Goal: Consume media (video, audio)

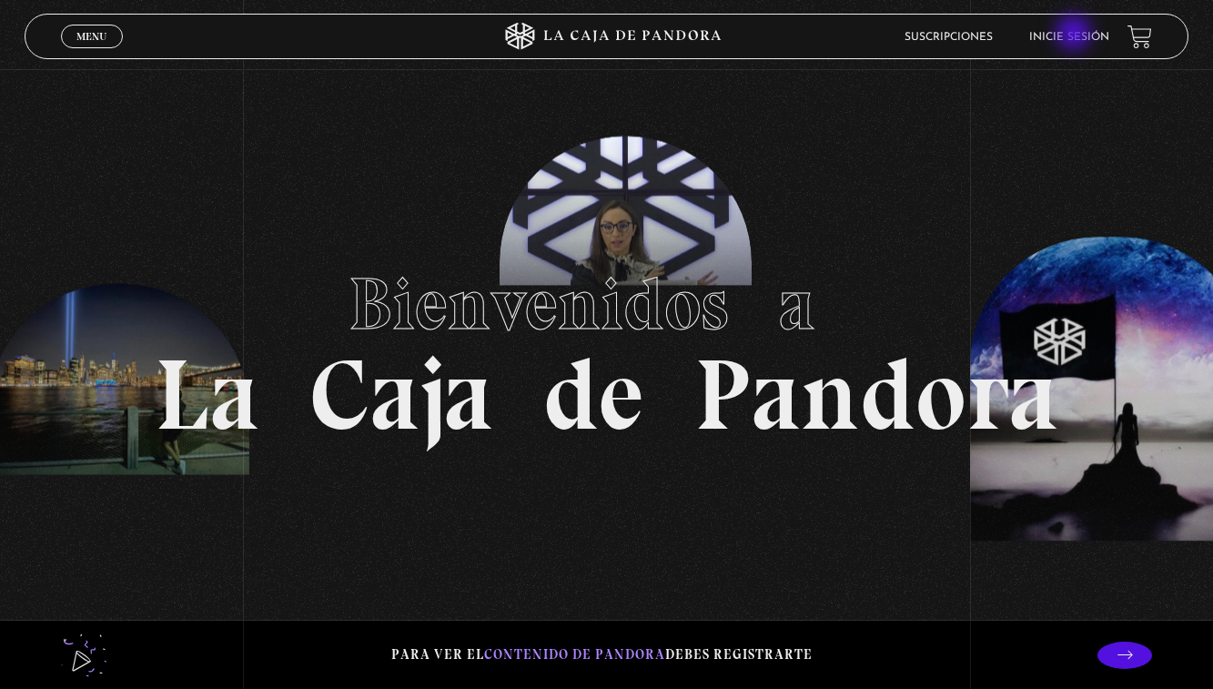
click at [1076, 35] on link "Inicie sesión" at bounding box center [1069, 37] width 80 height 11
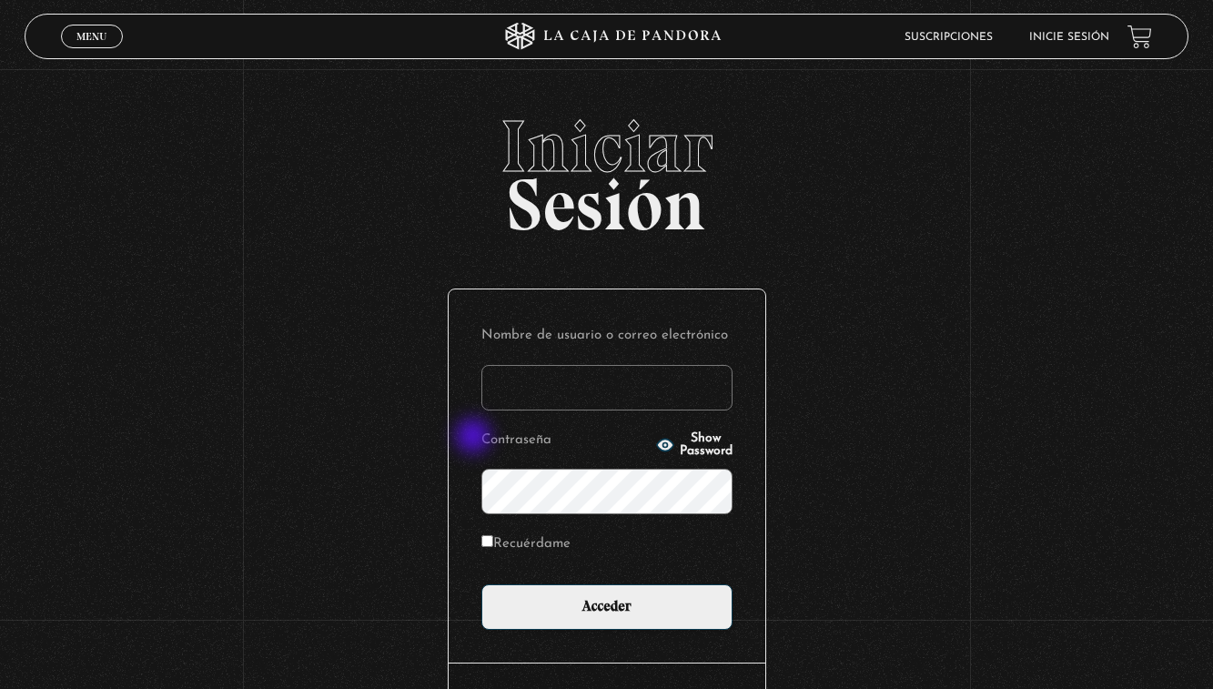
type input "sanchezalejandro190@gmail.com"
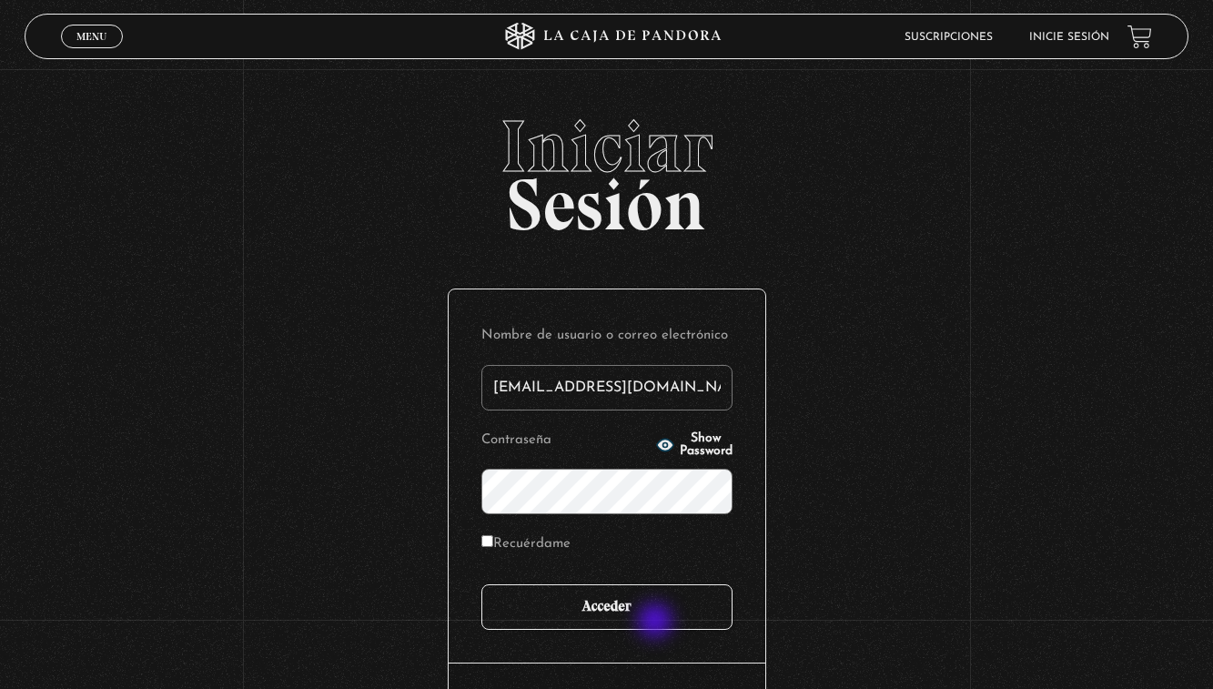
click at [657, 622] on input "Acceder" at bounding box center [606, 607] width 251 height 46
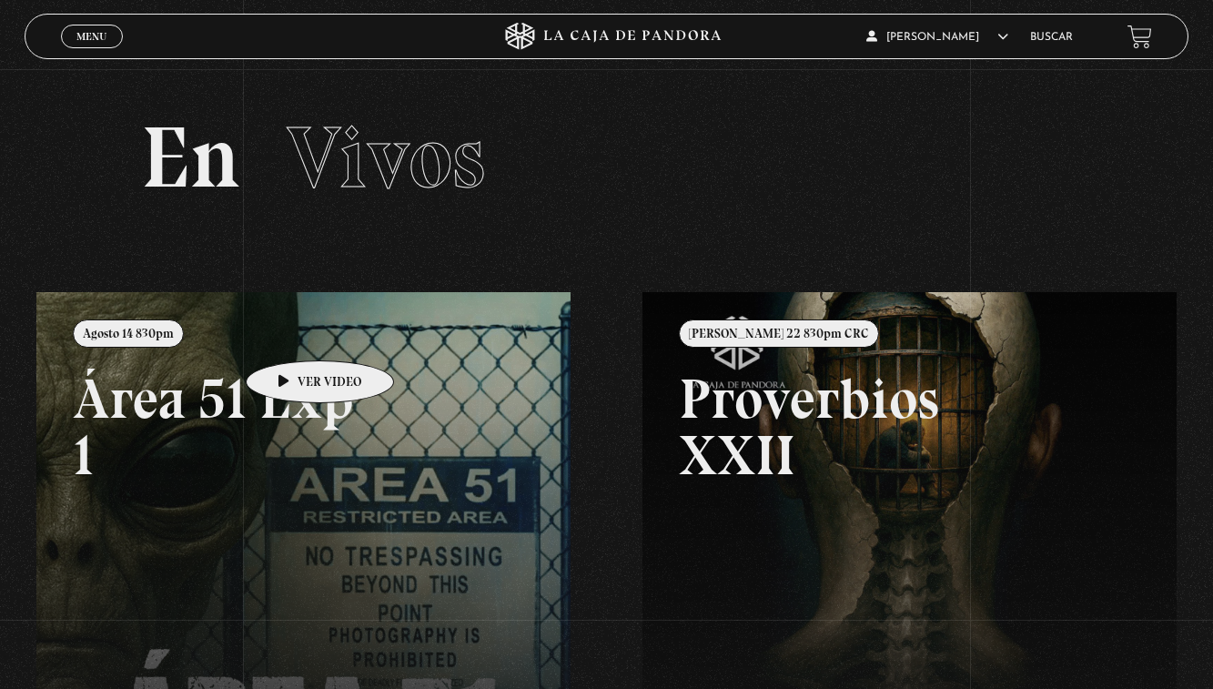
click at [291, 333] on link at bounding box center [642, 636] width 1213 height 689
